Goal: Information Seeking & Learning: Learn about a topic

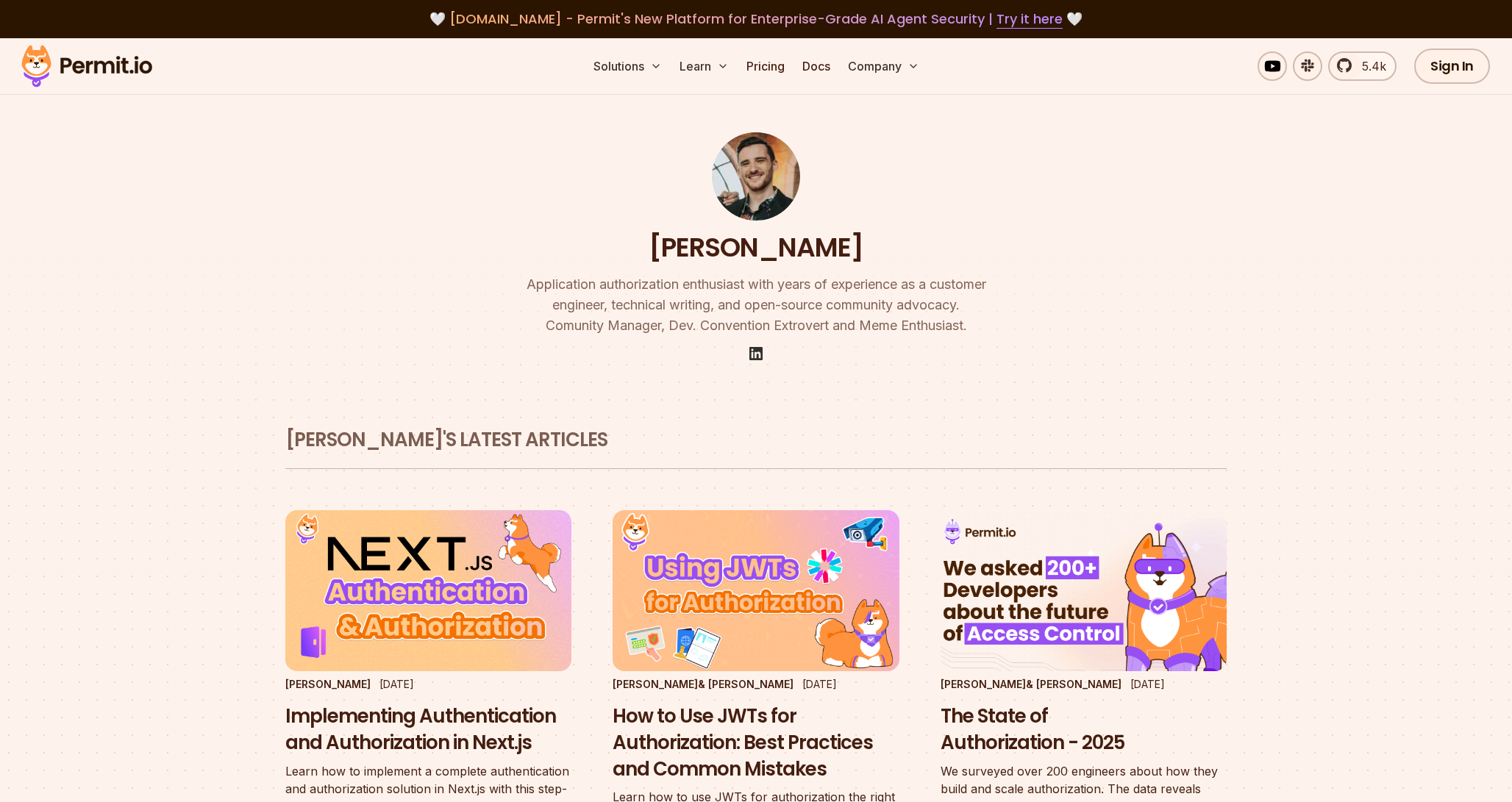
click at [758, 355] on img at bounding box center [756, 354] width 17 height 17
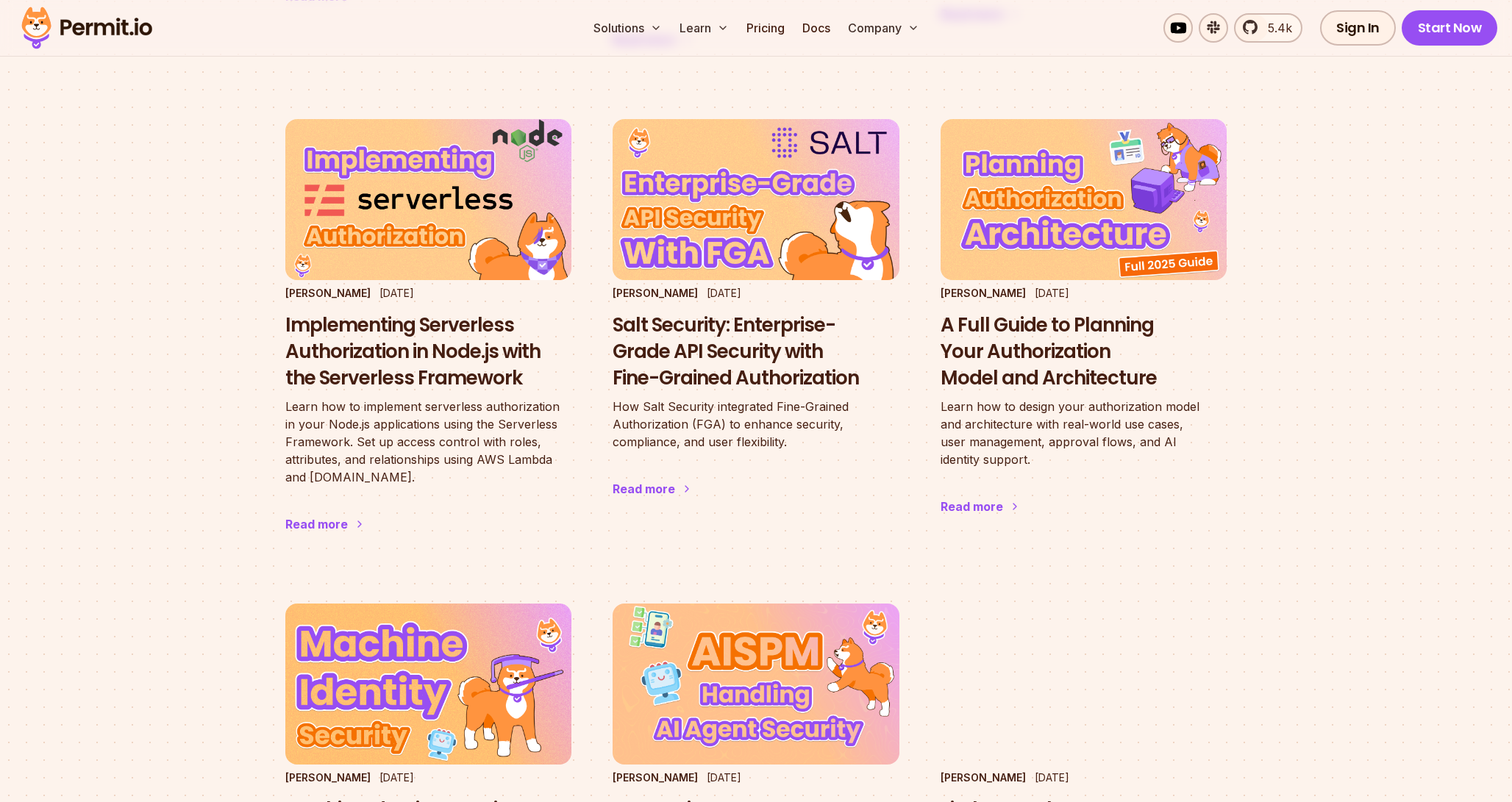
scroll to position [566, 0]
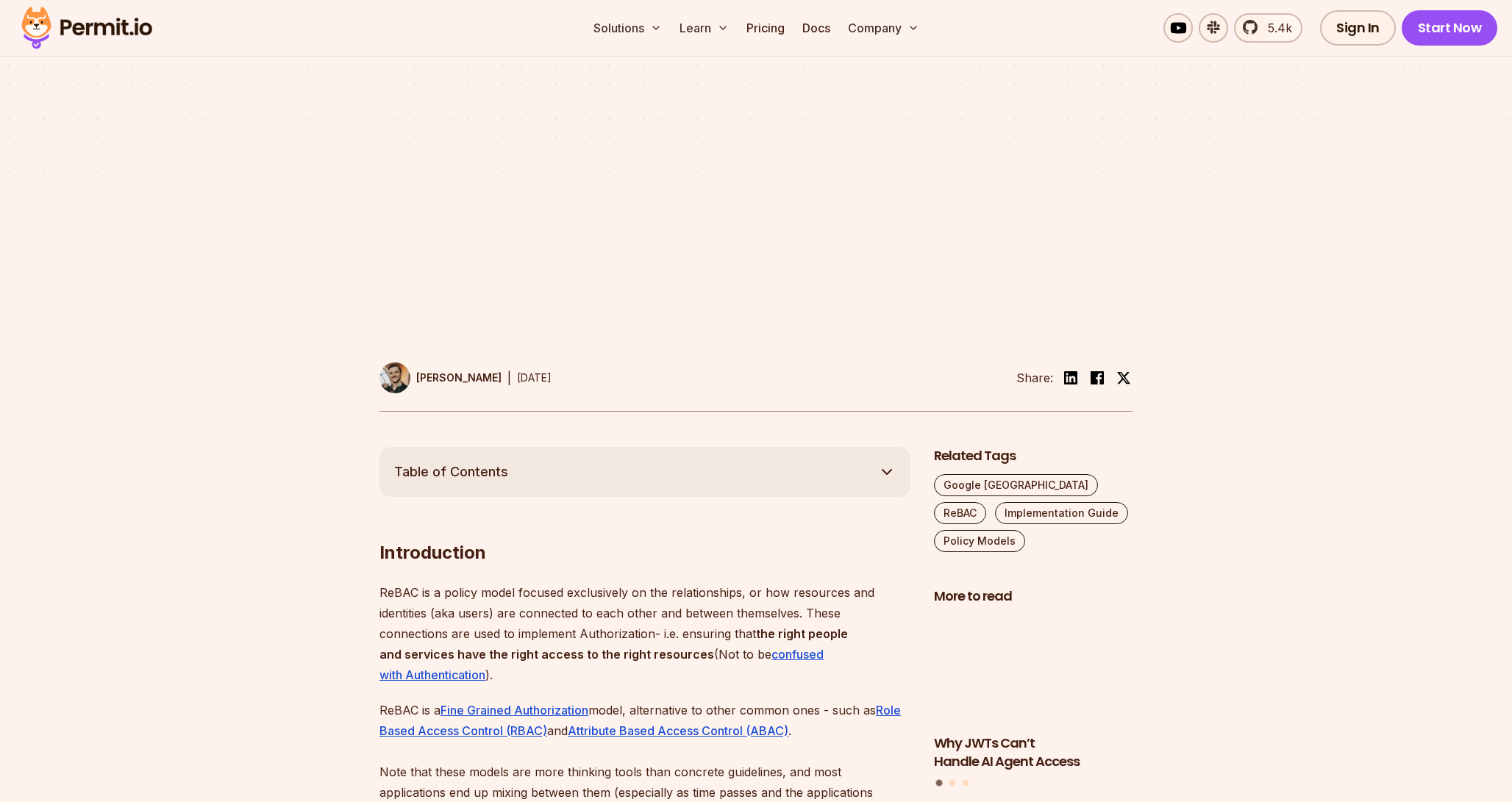
scroll to position [443, 0]
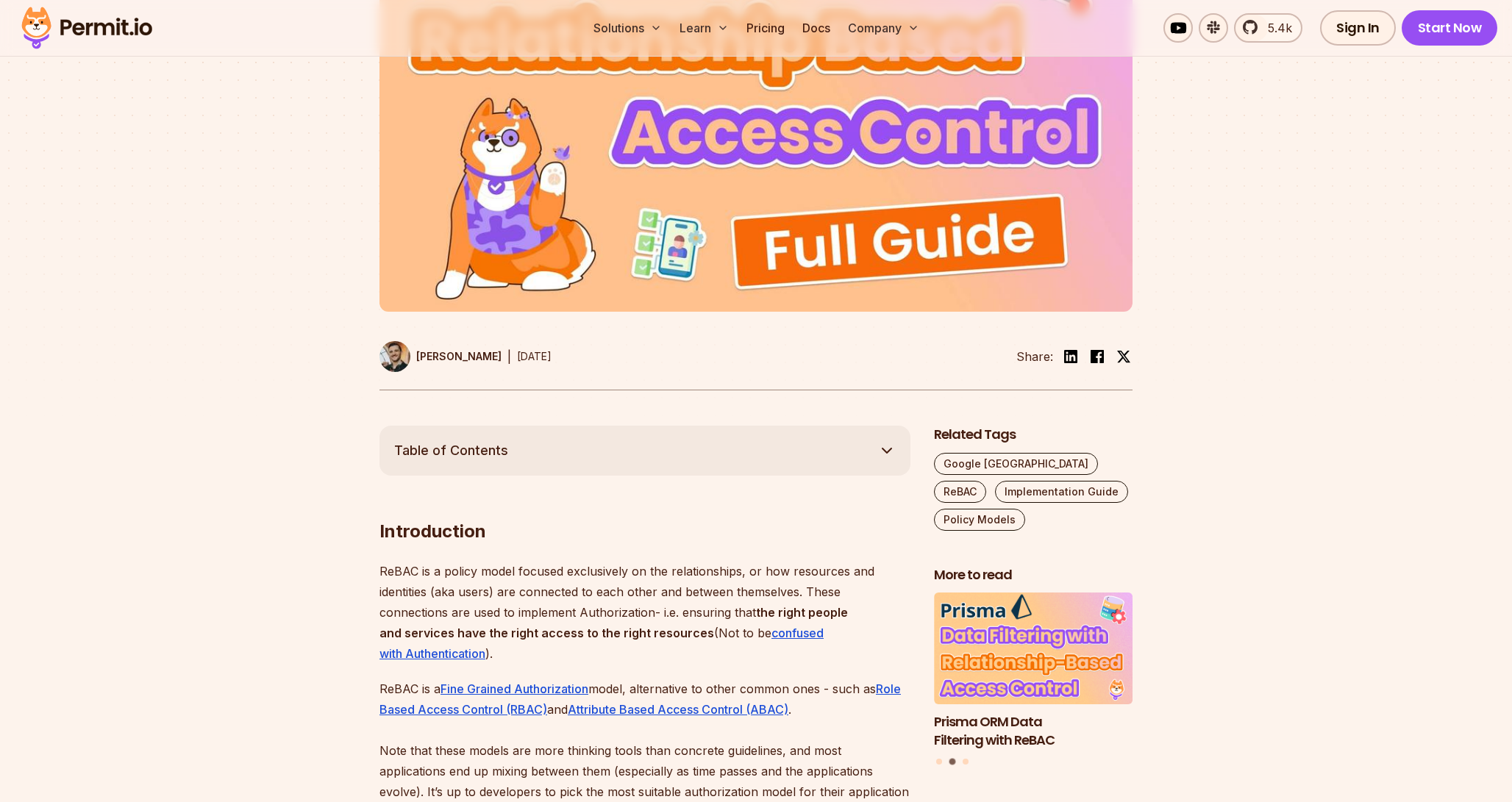
click at [128, 29] on img at bounding box center [86, 28] width 145 height 50
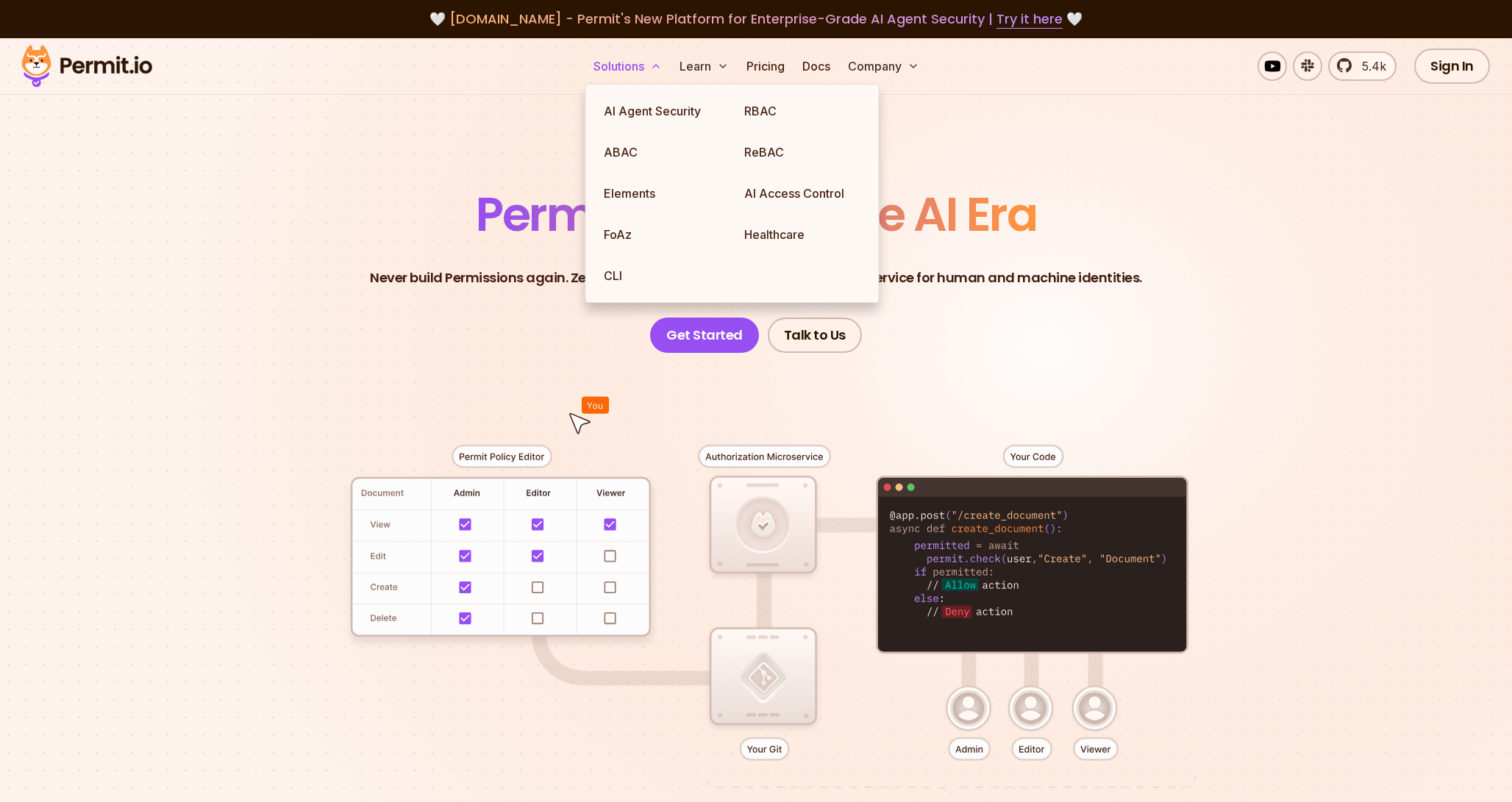
click at [624, 66] on button "Solutions" at bounding box center [627, 66] width 80 height 29
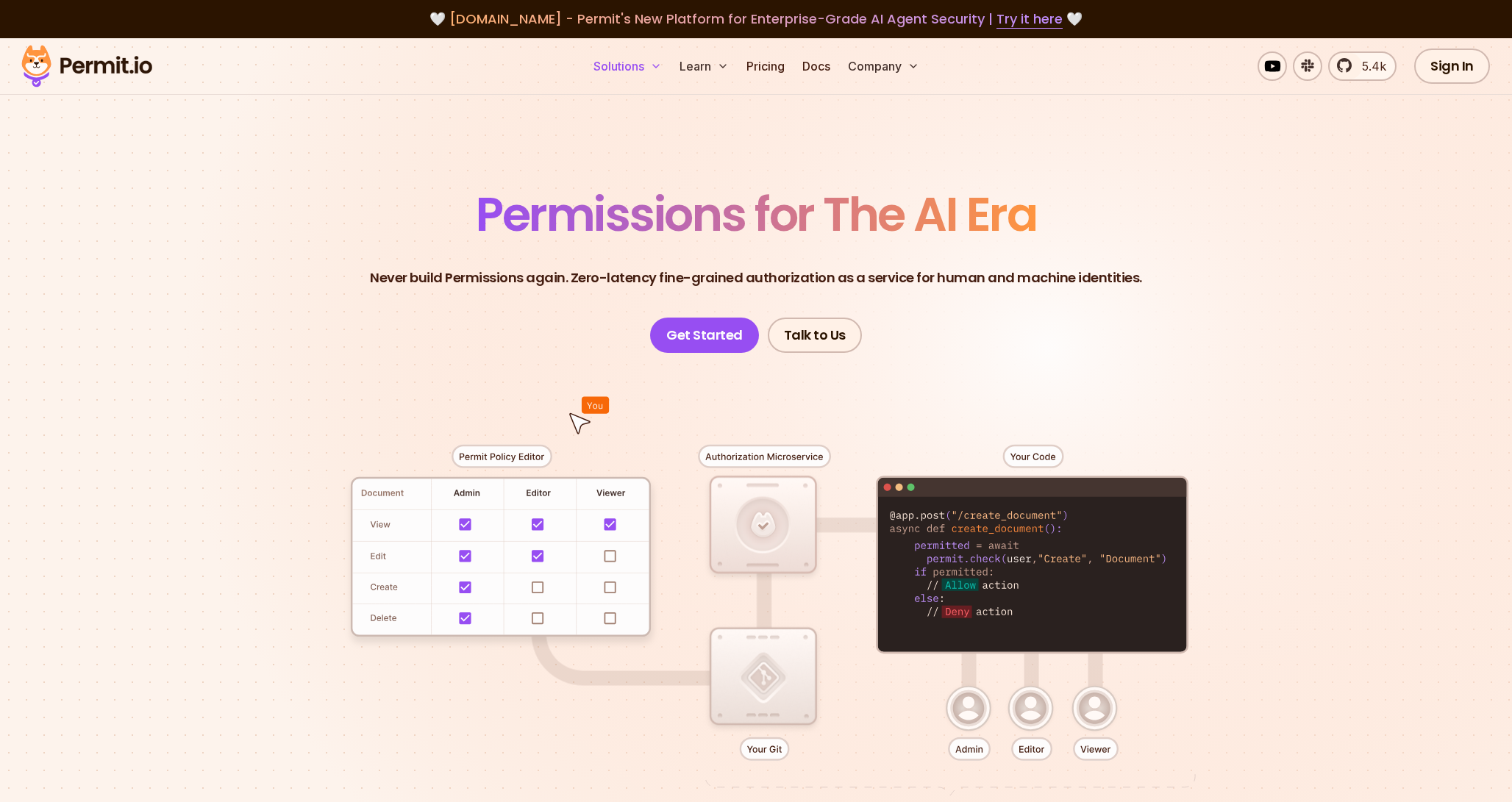
click at [624, 66] on button "Solutions" at bounding box center [627, 66] width 80 height 29
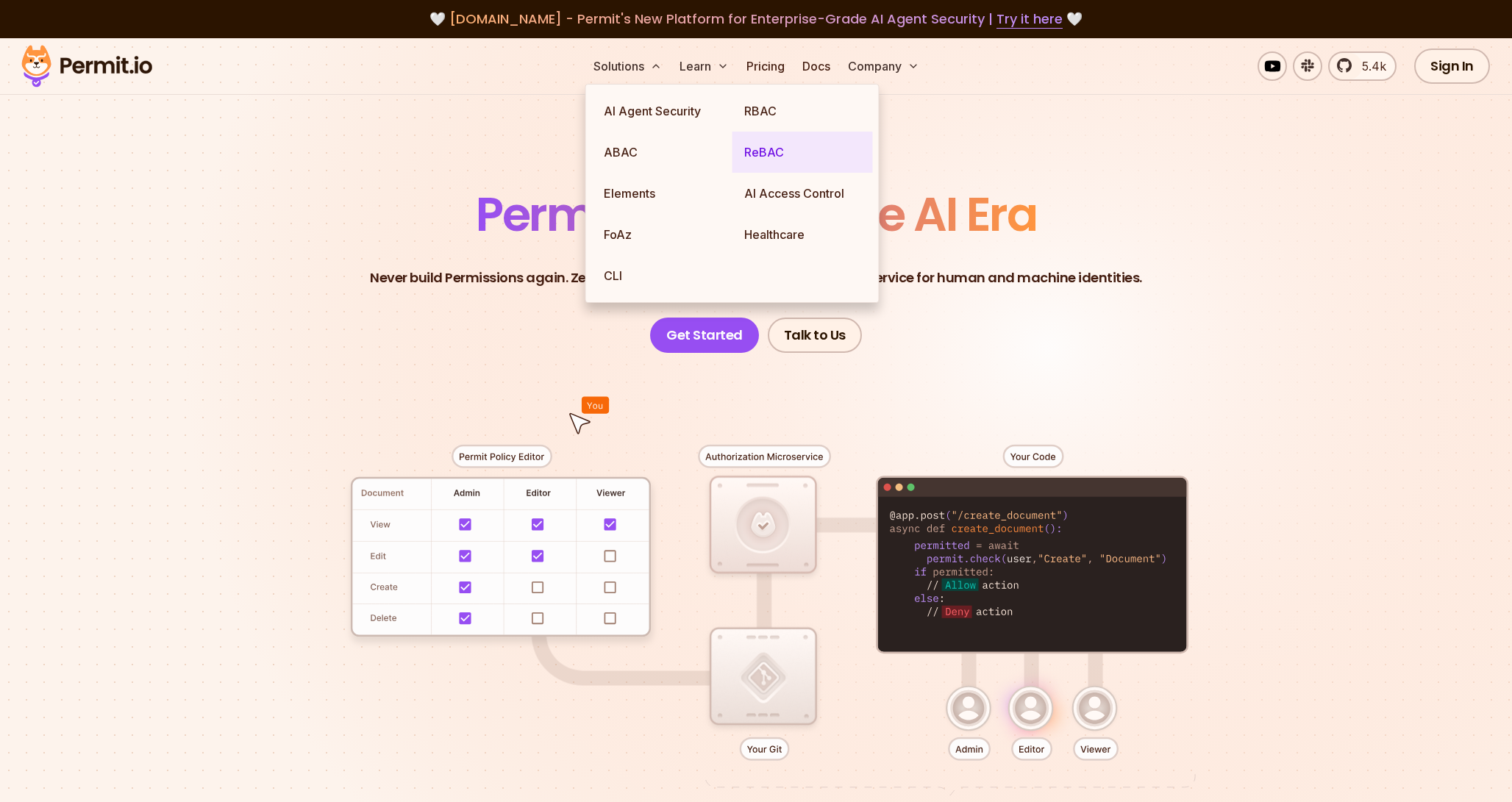
click at [767, 151] on link "ReBAC" at bounding box center [802, 152] width 141 height 41
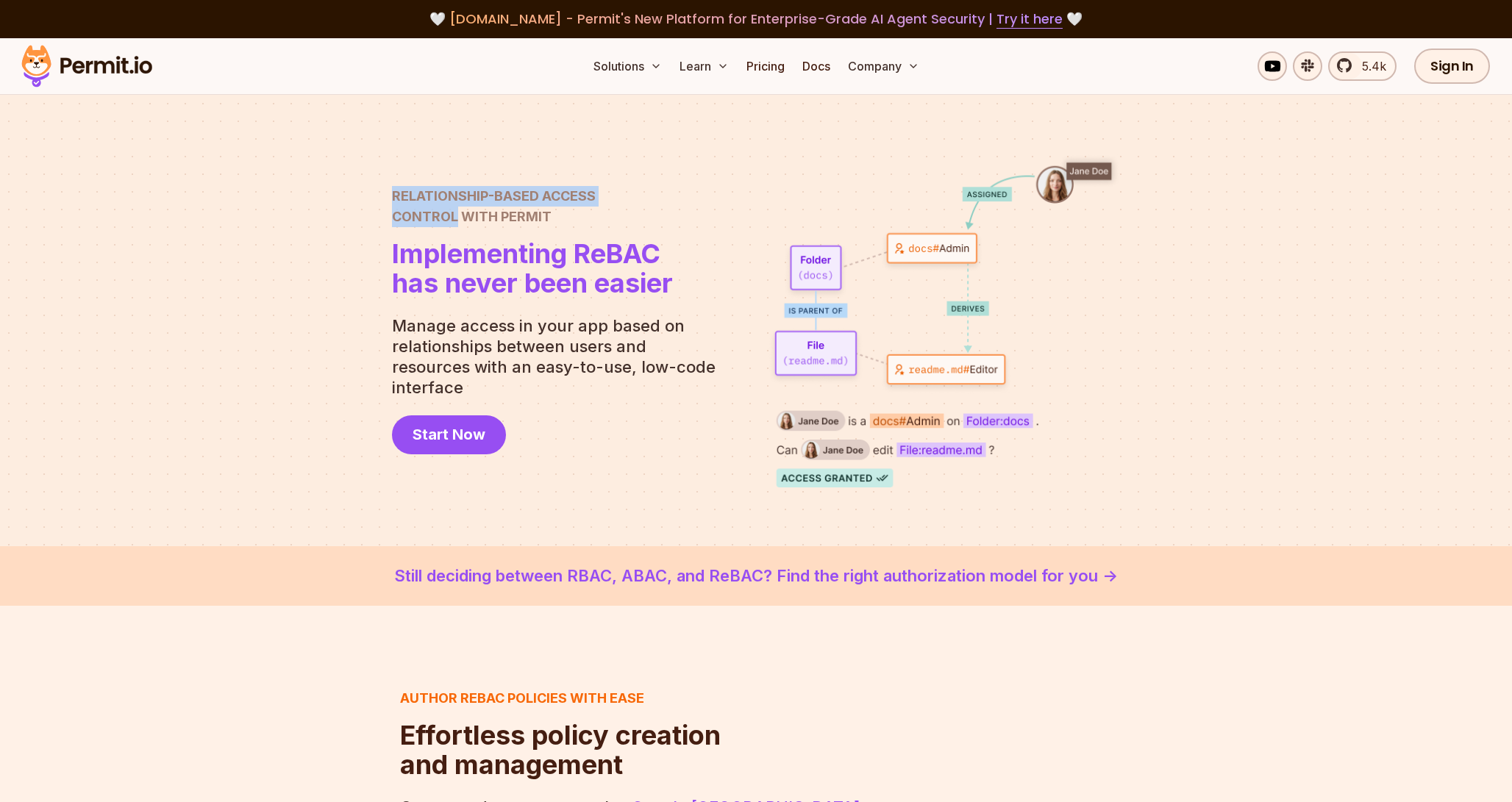
drag, startPoint x: 395, startPoint y: 206, endPoint x: 455, endPoint y: 224, distance: 62.6
click at [455, 227] on h2 "Relationship-Based Access Control with Permit" at bounding box center [532, 207] width 281 height 41
copy h2 "Relationship-Based Access Control"
